Goal: Task Accomplishment & Management: Complete application form

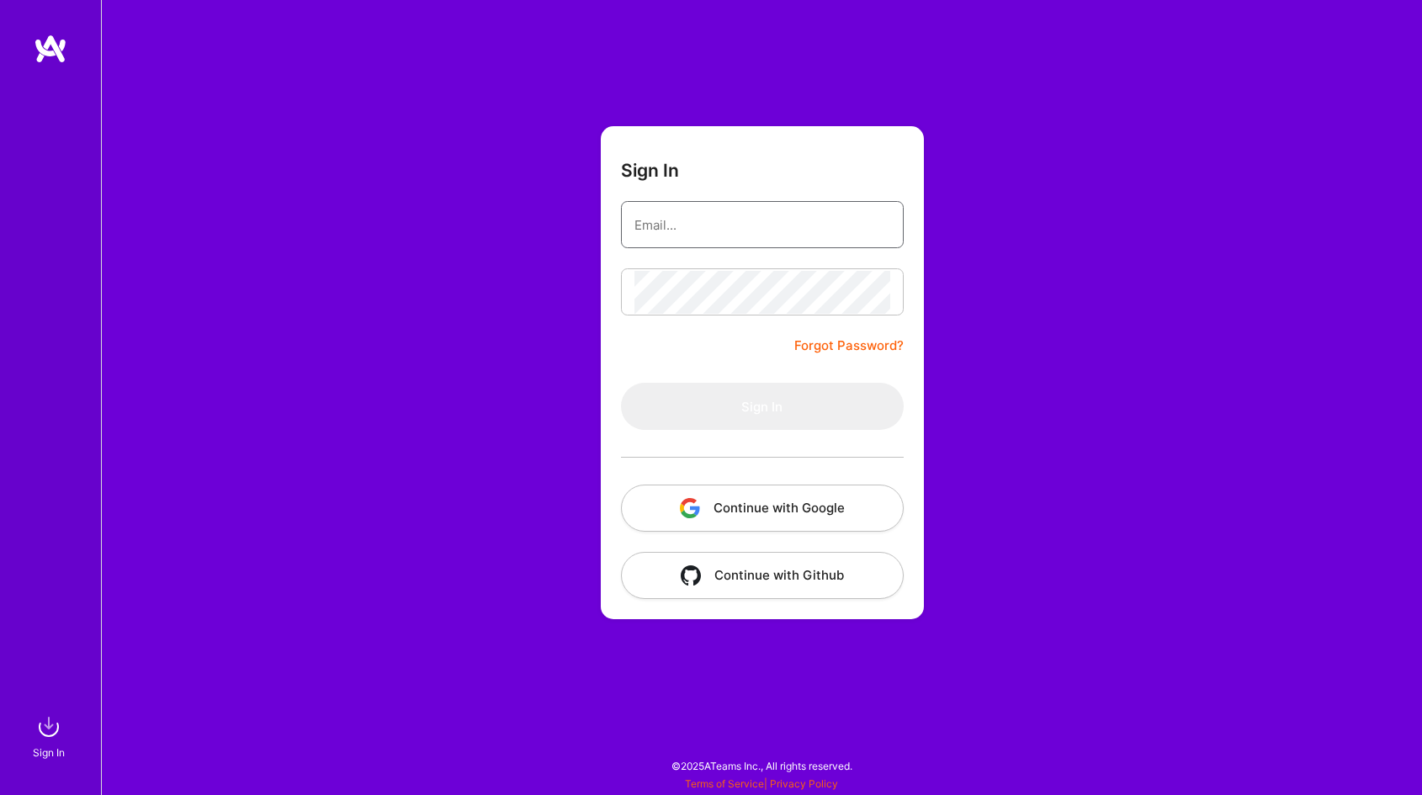
click at [671, 228] on input "email" at bounding box center [763, 225] width 256 height 43
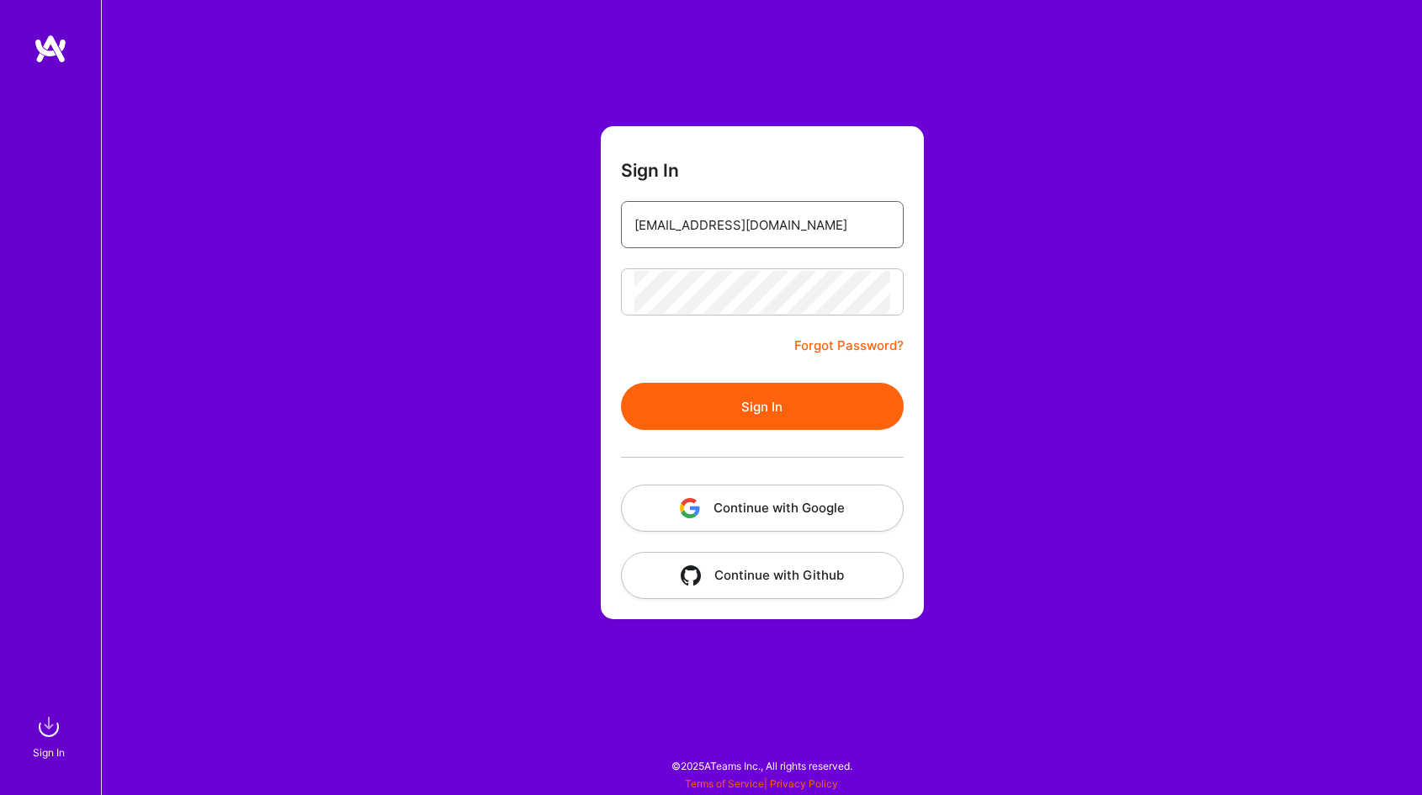
type input "[EMAIL_ADDRESS][DOMAIN_NAME]"
click at [621, 383] on button "Sign In" at bounding box center [762, 406] width 283 height 47
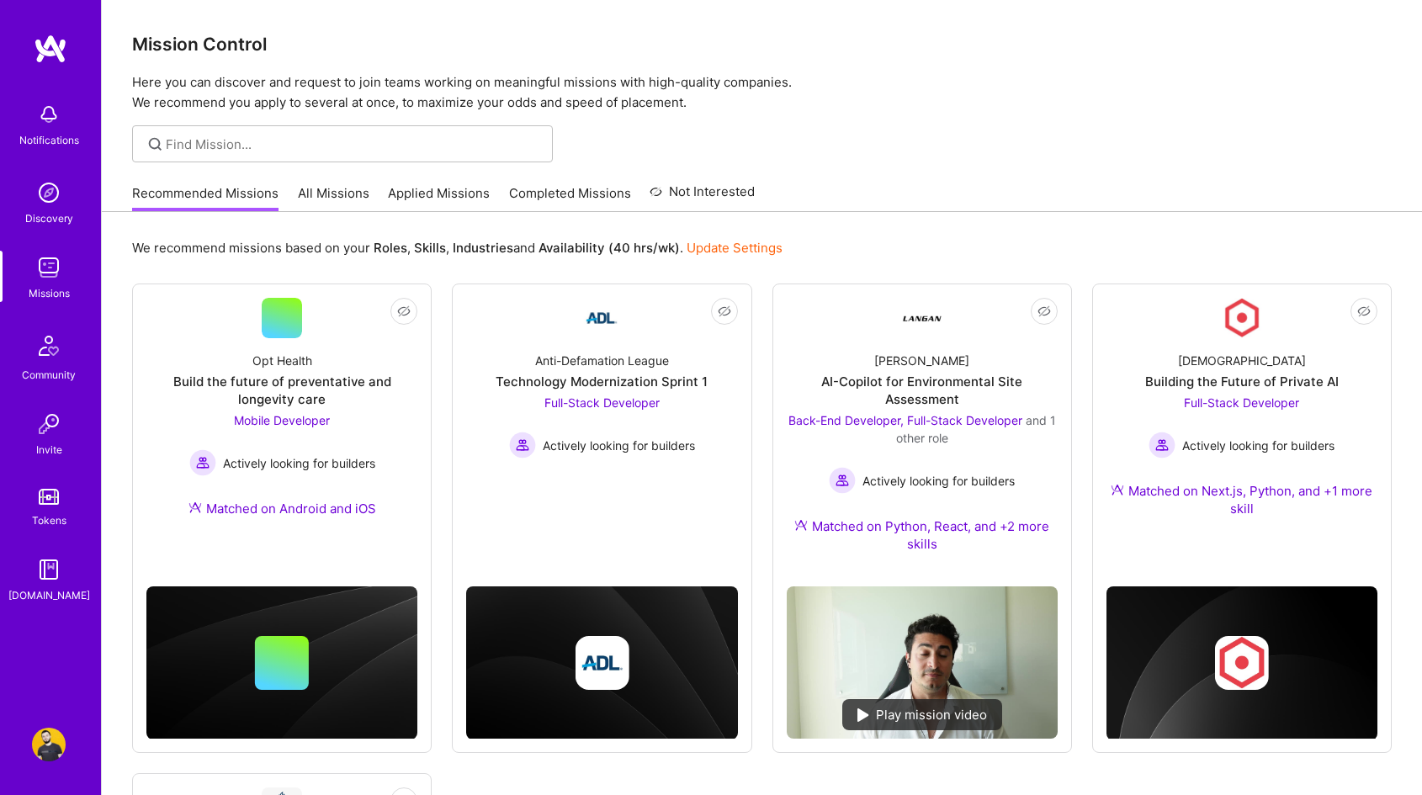
click at [406, 189] on link "Applied Missions" at bounding box center [439, 198] width 102 height 28
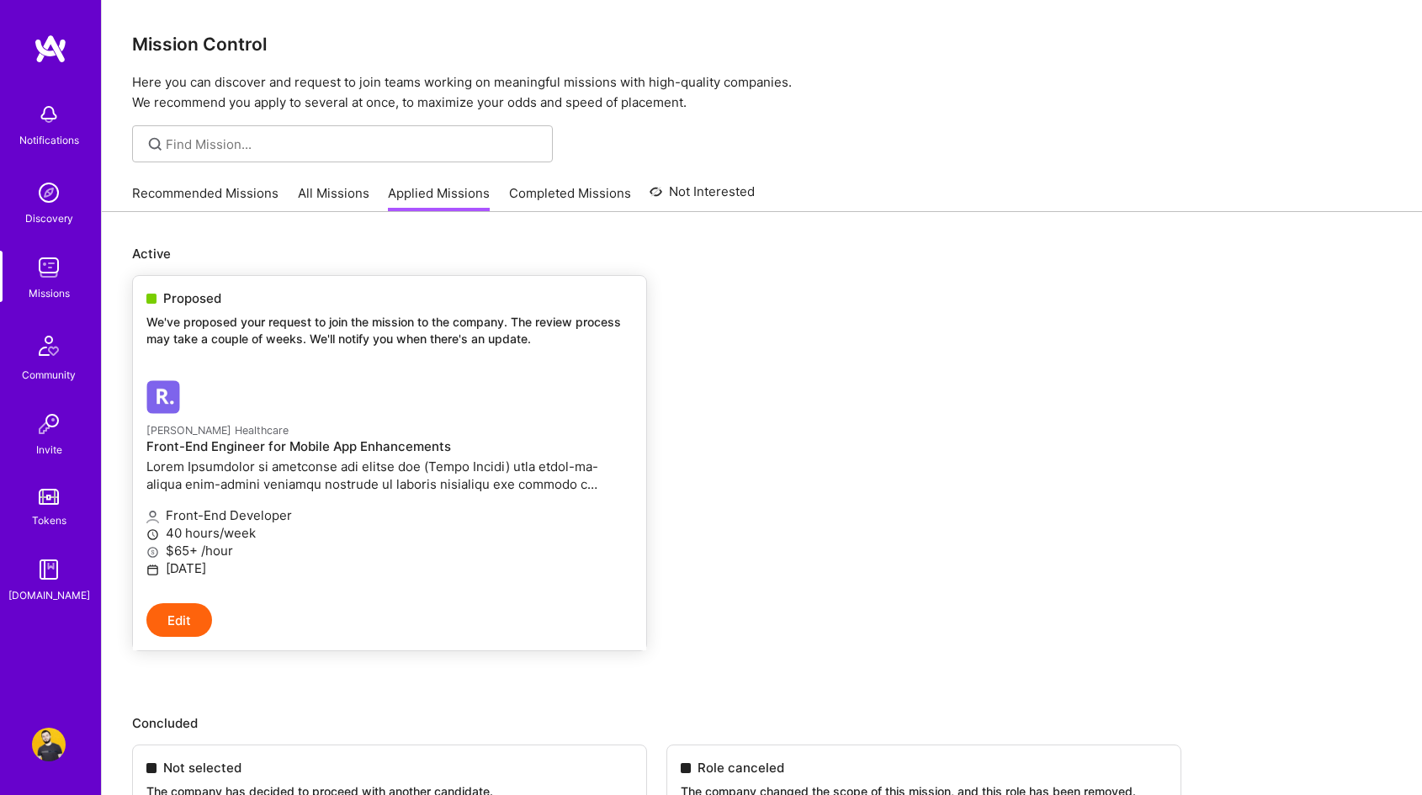
click at [356, 376] on link "[PERSON_NAME] Healthcare Front-End Engineer for Mobile App Enhancements Front-E…" at bounding box center [389, 485] width 513 height 236
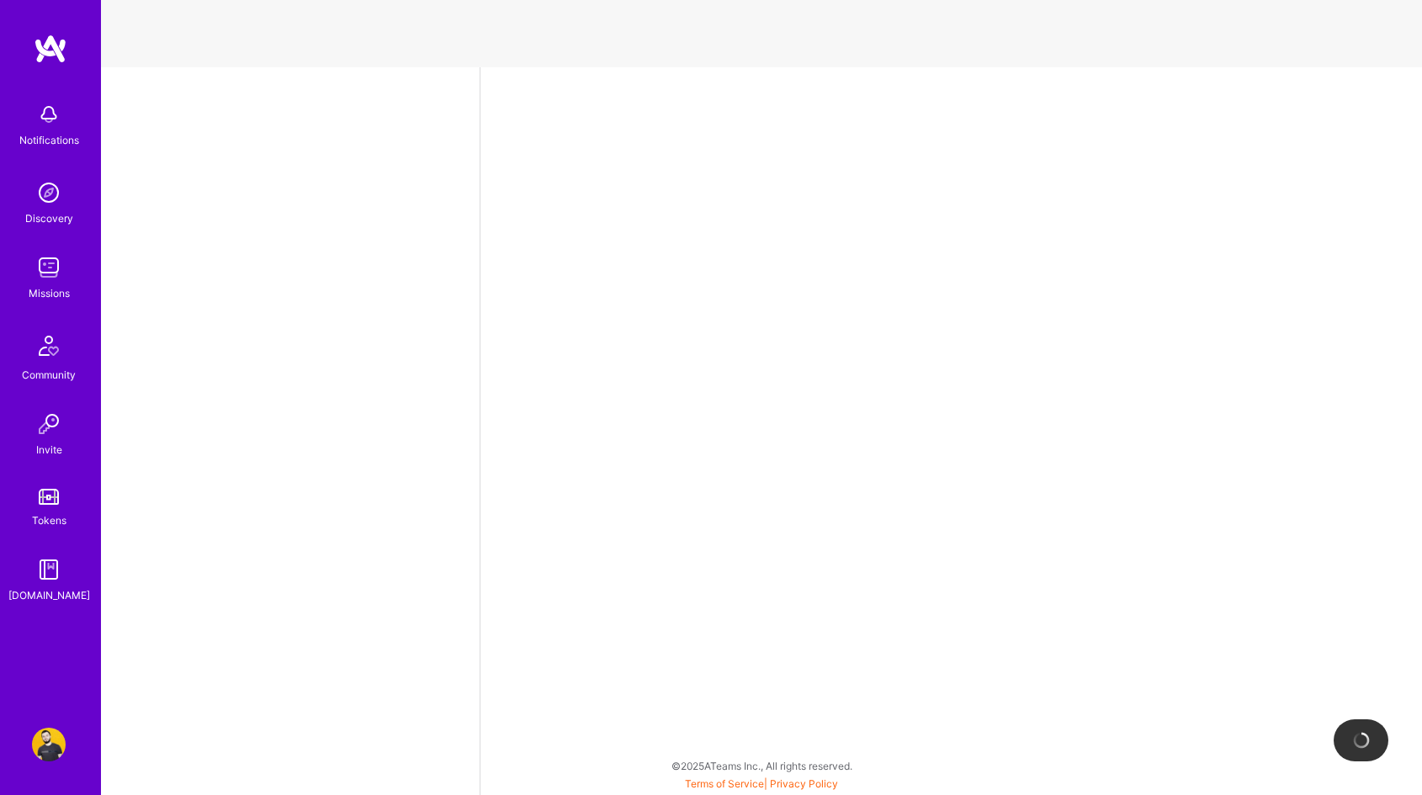
select select "US"
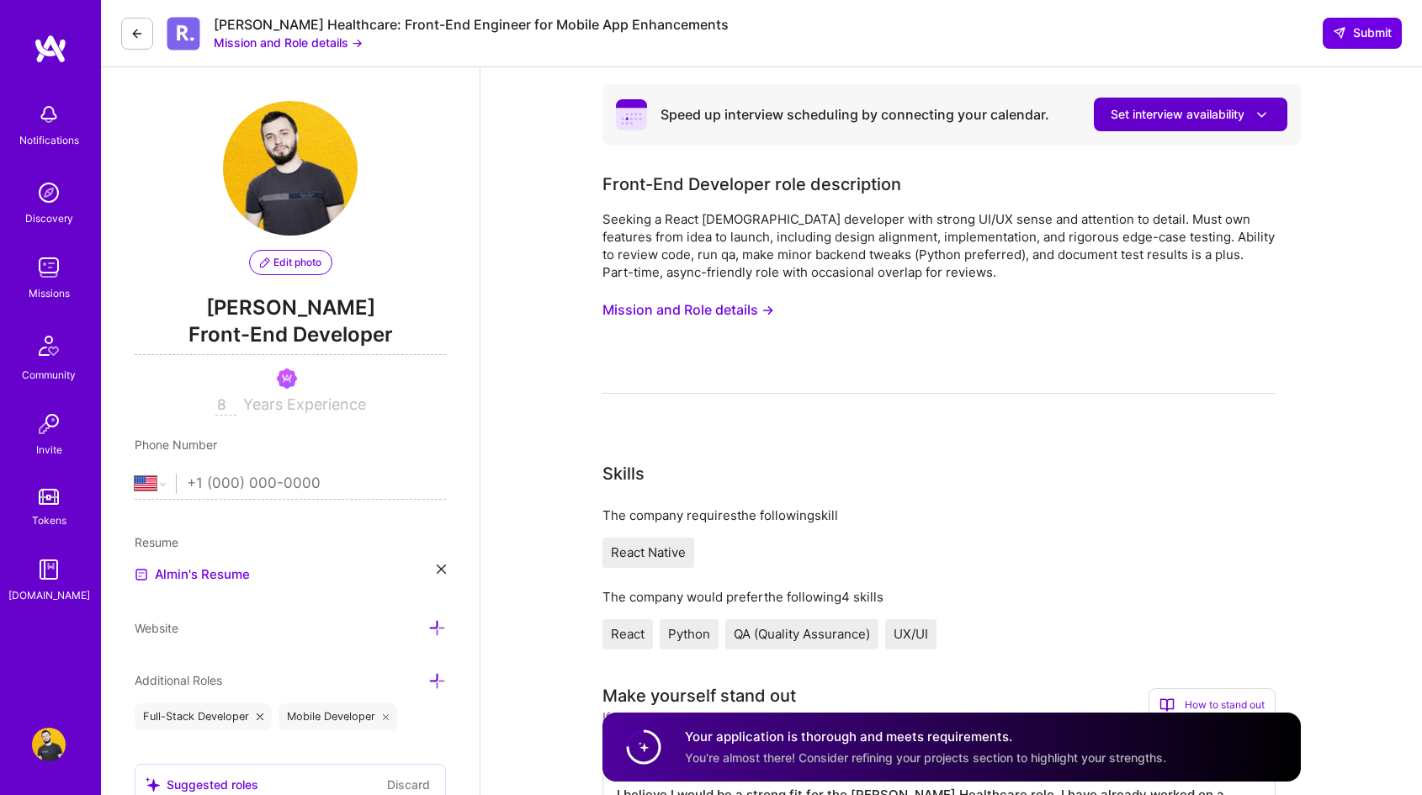
click at [1263, 98] on button "Set interview availability" at bounding box center [1191, 115] width 194 height 34
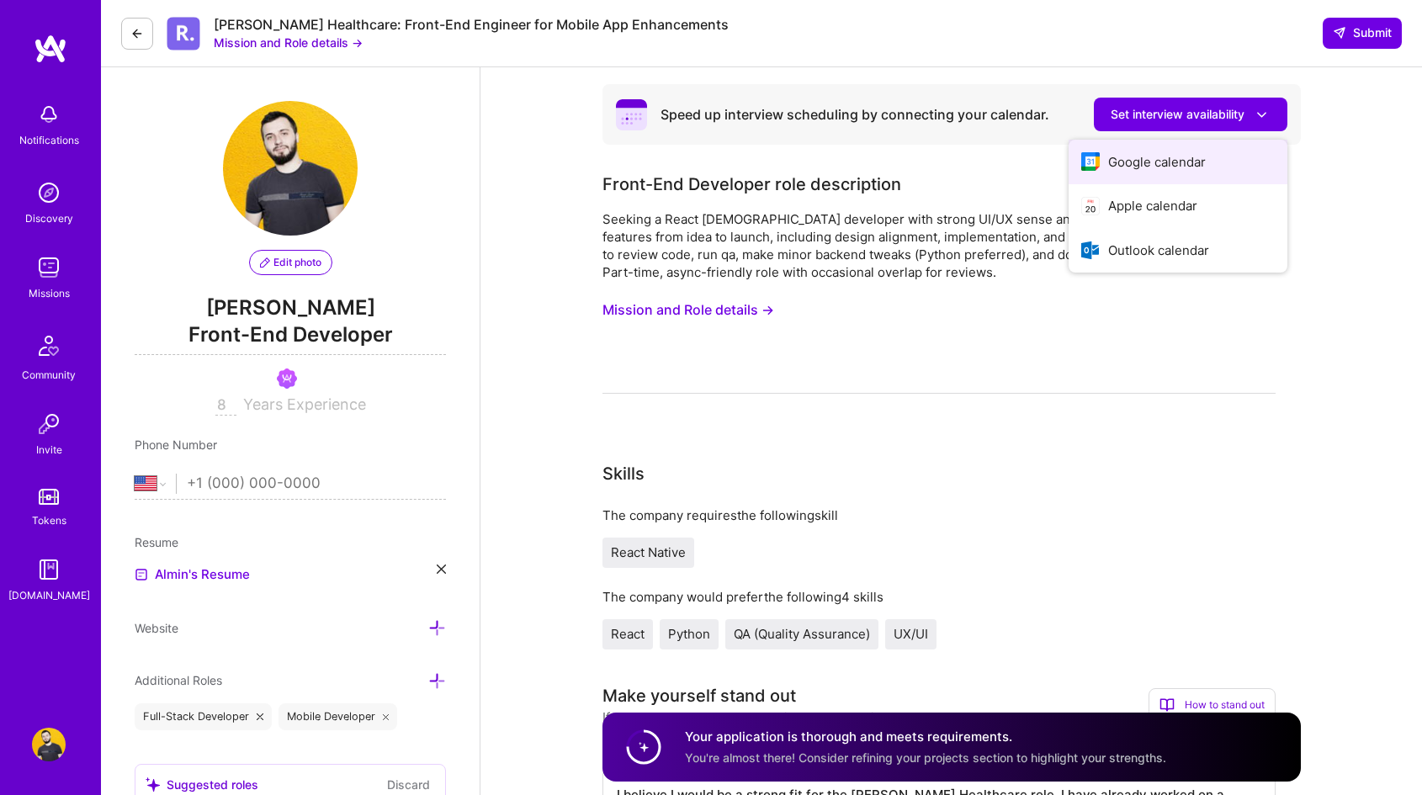
click at [1195, 154] on button "Google calendar" at bounding box center [1178, 162] width 219 height 45
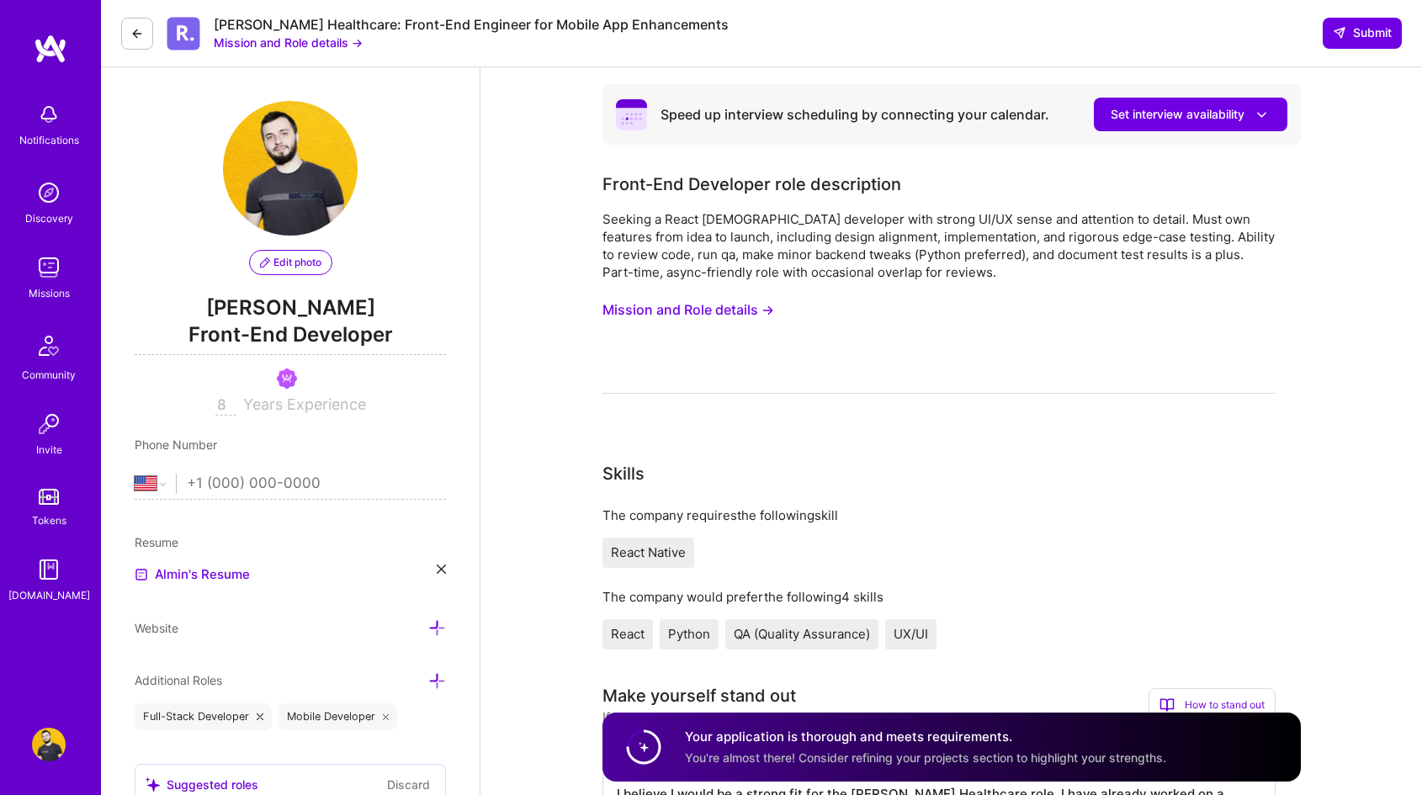
click at [145, 35] on button at bounding box center [137, 34] width 32 height 32
